Goal: Information Seeking & Learning: Understand process/instructions

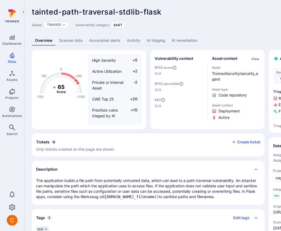
click at [187, 40] on link "AI remediation" at bounding box center [185, 41] width 32 height 10
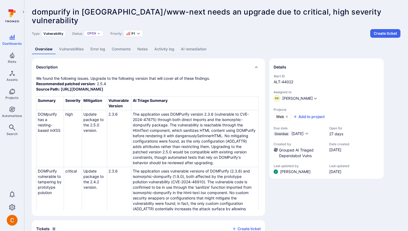
click at [195, 46] on link "AI remediation" at bounding box center [194, 49] width 32 height 10
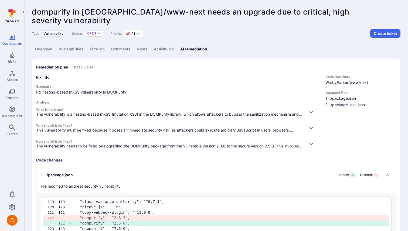
click at [347, 16] on header "dompurify in WarbyParker/www-next needs an upgrade due to critical, high severi…" at bounding box center [216, 23] width 369 height 30
click at [195, 26] on header "dompurify in WarbyParker/www-next needs an upgrade due to critical, high severi…" at bounding box center [216, 23] width 369 height 30
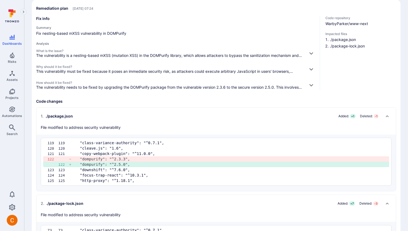
scroll to position [61, 0]
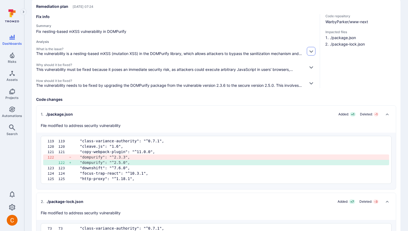
click at [310, 53] on icon "button" at bounding box center [311, 52] width 6 height 6
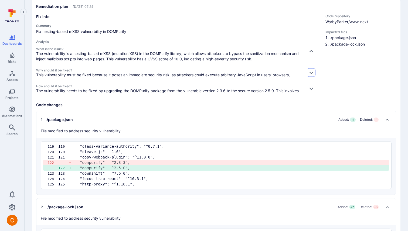
click at [311, 72] on icon "button" at bounding box center [311, 73] width 6 height 6
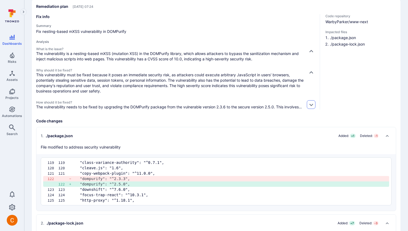
click at [310, 104] on icon "button" at bounding box center [311, 105] width 4 height 2
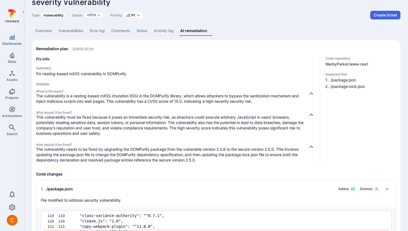
scroll to position [0, 0]
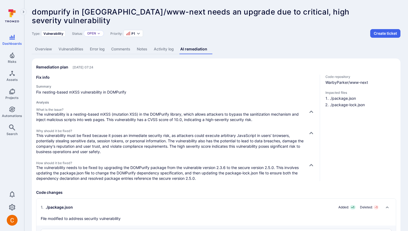
click at [69, 50] on link "Vulnerabilities" at bounding box center [70, 49] width 31 height 10
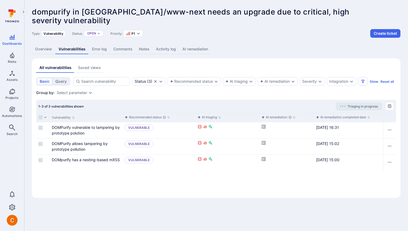
click at [191, 47] on link "AI remediation" at bounding box center [195, 49] width 32 height 10
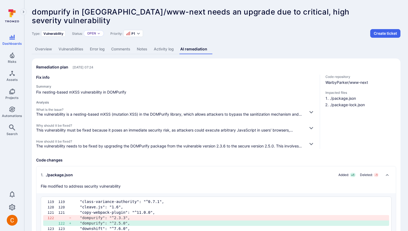
click at [47, 52] on link "Overview" at bounding box center [43, 49] width 23 height 10
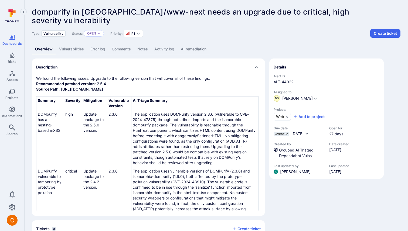
click at [201, 48] on link "AI remediation" at bounding box center [194, 49] width 32 height 10
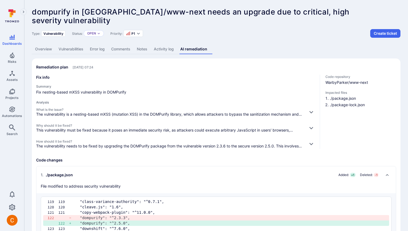
click at [40, 50] on link "Overview" at bounding box center [43, 49] width 23 height 10
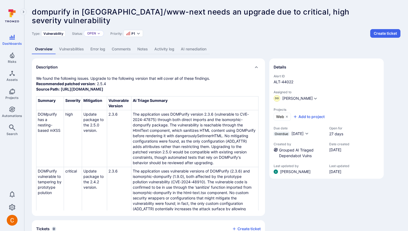
click at [200, 51] on link "AI remediation" at bounding box center [194, 49] width 32 height 10
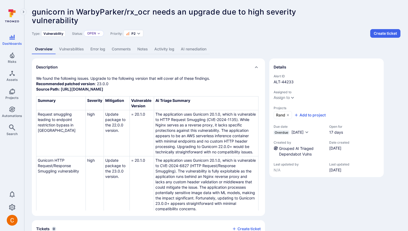
click at [194, 52] on link "AI remediation" at bounding box center [194, 49] width 32 height 10
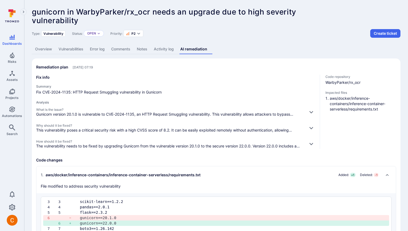
click at [217, 32] on div "Type: Vulnerability Status: Open Priority: P2 Create ticket" at bounding box center [216, 33] width 369 height 9
click at [315, 111] on button "button" at bounding box center [311, 112] width 9 height 9
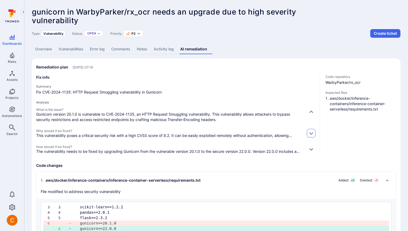
click at [311, 133] on icon "button" at bounding box center [311, 134] width 6 height 6
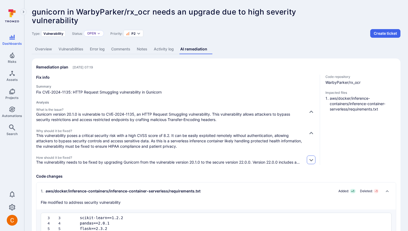
click at [312, 162] on button "button" at bounding box center [311, 160] width 9 height 9
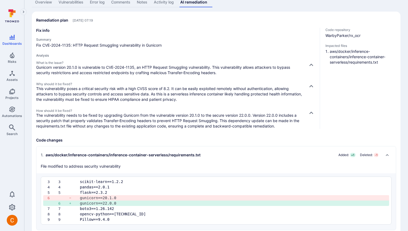
scroll to position [57, 0]
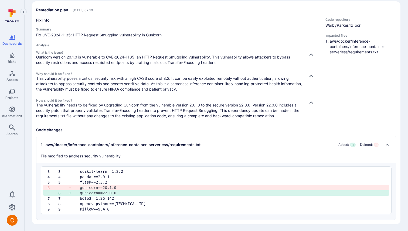
click at [152, 87] on p "This vulnerability poses a critical security risk with a high CVSS score of 8.2…" at bounding box center [169, 84] width 267 height 16
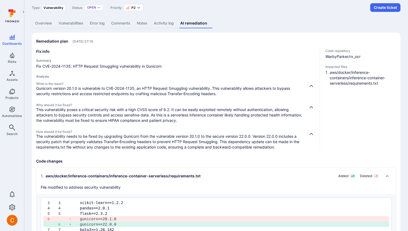
scroll to position [0, 0]
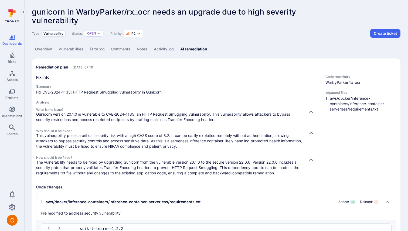
click at [77, 50] on link "Vulnerabilities" at bounding box center [70, 49] width 31 height 10
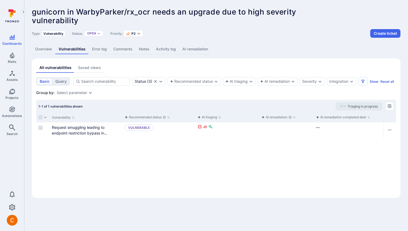
click at [197, 48] on link "AI remediation" at bounding box center [195, 49] width 32 height 10
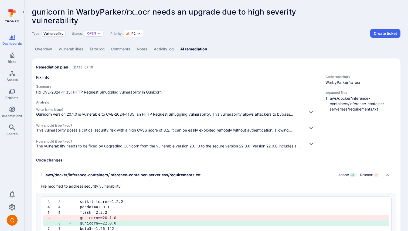
click at [72, 50] on link "Vulnerabilities" at bounding box center [70, 49] width 31 height 10
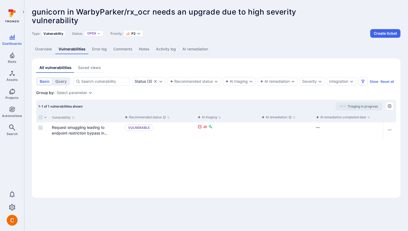
click at [191, 50] on link "AI remediation" at bounding box center [195, 49] width 32 height 10
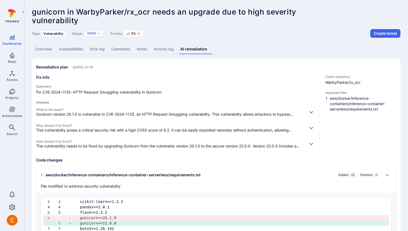
click at [325, 89] on div "Code repository WarbyParker/rx_ocr Impacted files aws/docker/inference-containe…" at bounding box center [358, 112] width 76 height 74
